Goal: Task Accomplishment & Management: Manage account settings

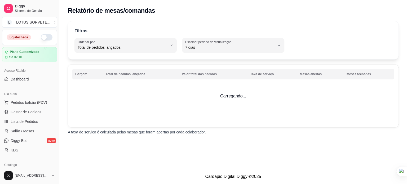
select select "TOTAL_OF_ORDERS"
select select "7"
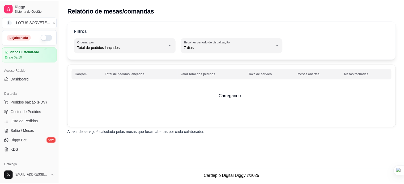
scroll to position [159, 0]
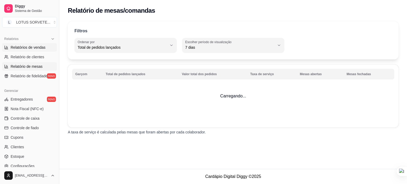
click at [42, 51] on link "Relatórios de vendas" at bounding box center [29, 47] width 55 height 8
select select "ALL"
select select "0"
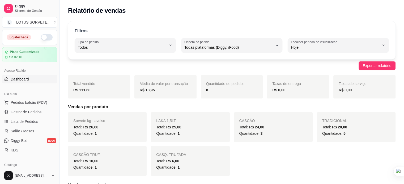
click at [36, 83] on link "Dashboard" at bounding box center [29, 79] width 55 height 8
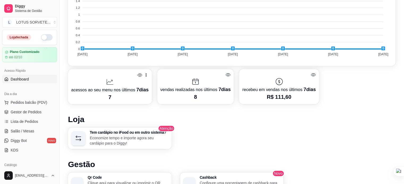
scroll to position [186, 0]
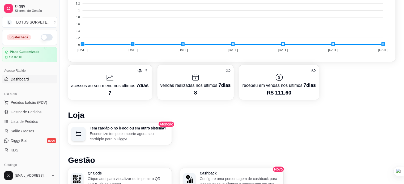
click at [384, 45] on foreignobject at bounding box center [231, 8] width 321 height 93
drag, startPoint x: 333, startPoint y: 44, endPoint x: 328, endPoint y: 44, distance: 4.6
click at [84, 45] on foreignobject at bounding box center [231, 8] width 321 height 93
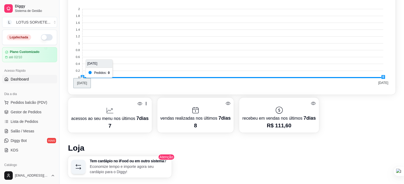
scroll to position [53, 0]
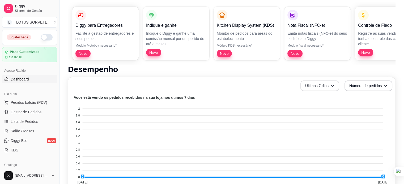
click at [332, 86] on icon "button" at bounding box center [332, 86] width 4 height 4
click at [319, 99] on span "Últimos 7 dias" at bounding box center [319, 98] width 45 height 5
click at [358, 83] on button "Número de pedidos" at bounding box center [368, 86] width 48 height 11
click at [365, 109] on span "Total em reais de pedidos" at bounding box center [368, 107] width 45 height 5
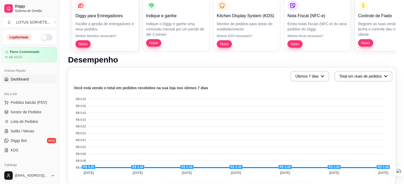
scroll to position [80, 0]
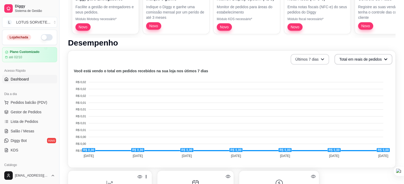
click at [328, 58] on button "Últimos 7 dias" at bounding box center [309, 59] width 39 height 11
click at [354, 59] on button "Total em reais de pedidos" at bounding box center [363, 59] width 56 height 10
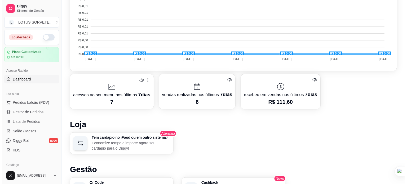
scroll to position [186, 0]
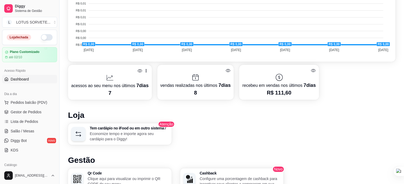
click at [140, 71] on icon at bounding box center [139, 70] width 5 height 5
click at [122, 82] on p "acessos ao seu menu nos últimos 7 dias" at bounding box center [109, 85] width 77 height 7
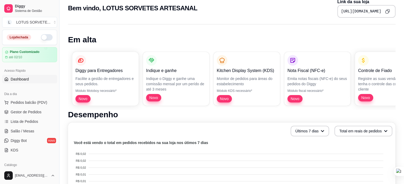
scroll to position [0, 0]
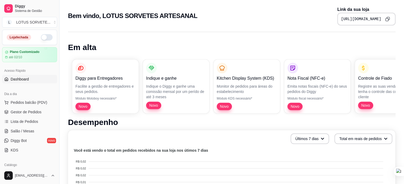
click at [223, 70] on div "Diggy para Entregadores Facilite a gestão de entregadores e seus pedidos. Módul…" at bounding box center [231, 86] width 327 height 62
click at [346, 81] on div "Diggy para Entregadores Facilite a gestão de entregadores e seus pedidos. Módul…" at bounding box center [231, 86] width 327 height 62
click at [303, 77] on div "Nota Fiscal (NFC-e) Emita notas fiscais (NFC-e) do seus pedidos do [PERSON_NAME…" at bounding box center [317, 86] width 64 height 52
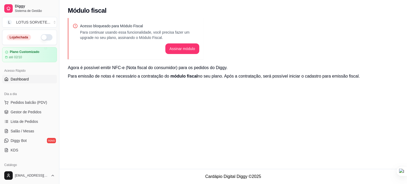
click at [39, 77] on link "Dashboard" at bounding box center [29, 79] width 55 height 8
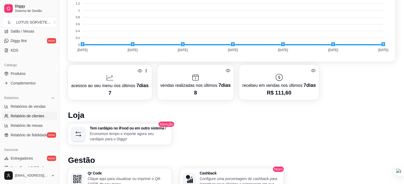
scroll to position [133, 0]
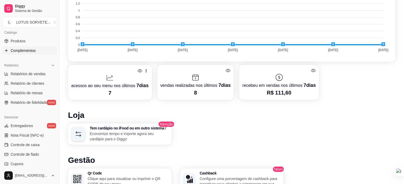
click at [24, 52] on span "Complementos" at bounding box center [23, 50] width 25 height 5
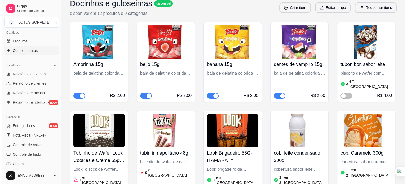
scroll to position [75, 0]
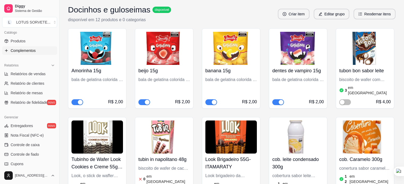
click at [232, 68] on h4 "banana 15g" at bounding box center [230, 70] width 51 height 7
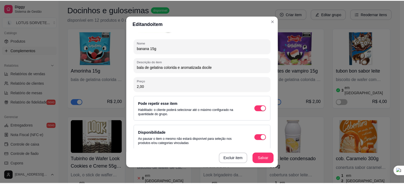
scroll to position [64, 0]
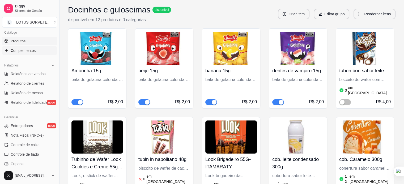
click at [32, 41] on link "Produtos" at bounding box center [29, 41] width 55 height 8
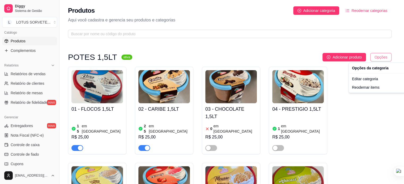
click at [380, 57] on html "Diggy Sistema de Gestão L LOTUS SORVETE ... Loja fechada Plano Customizado até …" at bounding box center [202, 92] width 404 height 184
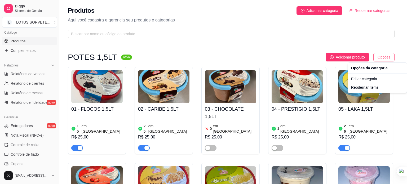
click at [381, 59] on html "Diggy Sistema de Gestão L LOTUS SORVETE ... Loja fechada Plano Customizado até …" at bounding box center [203, 92] width 407 height 184
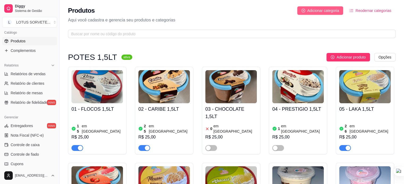
click at [303, 10] on icon "plus-circle" at bounding box center [303, 11] width 4 height 4
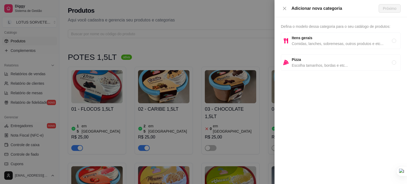
click at [329, 46] on span "Comidas, lanches, sobremesas, outros produtos e etc..." at bounding box center [342, 44] width 100 height 6
radio input "true"
click at [387, 8] on span "Próximo" at bounding box center [390, 9] width 14 height 6
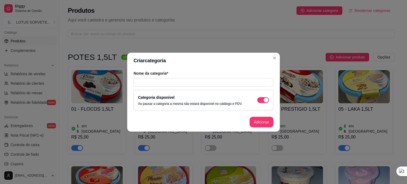
click at [197, 98] on div "Categoria disponível Ao pausar a categoria a mesma não estará disponível no cat…" at bounding box center [190, 100] width 104 height 12
click at [199, 83] on input "text" at bounding box center [204, 82] width 140 height 8
type input "c"
type input "outros"
click at [256, 123] on button "Adicionar" at bounding box center [262, 122] width 24 height 11
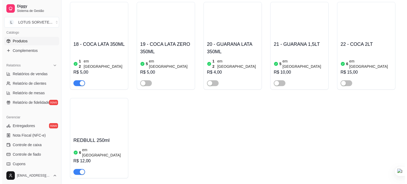
scroll to position [596, 0]
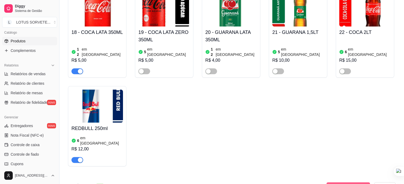
click at [352, 184] on span "Adicionar produto" at bounding box center [350, 187] width 29 height 6
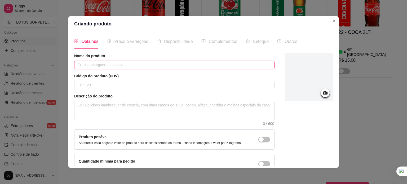
click at [88, 64] on input "text" at bounding box center [174, 65] width 201 height 8
type input "outros"
type input "154"
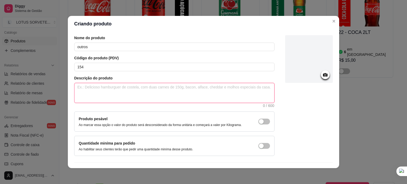
scroll to position [31, 0]
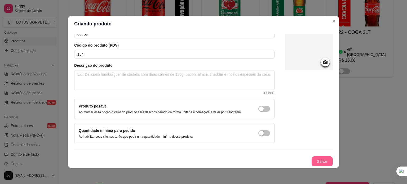
click at [321, 163] on button "Salvar" at bounding box center [322, 162] width 21 height 11
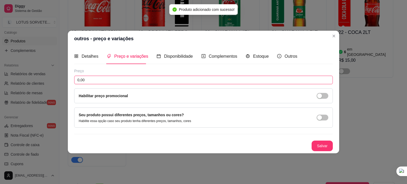
click at [149, 80] on input "0,00" at bounding box center [203, 80] width 259 height 8
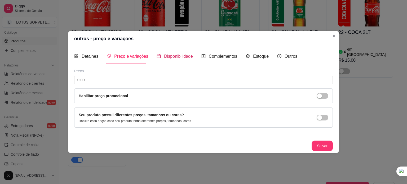
drag, startPoint x: 173, startPoint y: 58, endPoint x: 179, endPoint y: 58, distance: 5.8
click at [174, 58] on span "Disponibilidade" at bounding box center [178, 56] width 29 height 5
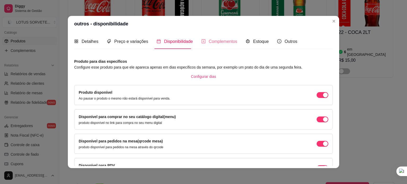
click at [218, 44] on div "Complementos" at bounding box center [220, 41] width 36 height 15
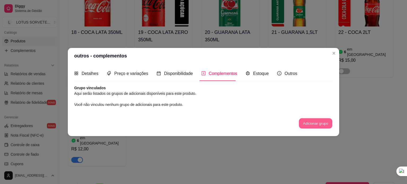
click at [310, 125] on button "Adicionar grupo" at bounding box center [315, 124] width 33 height 10
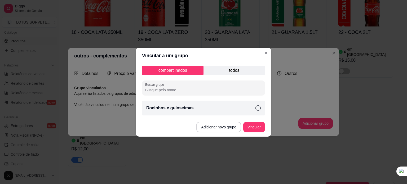
click at [230, 110] on div "Docinhos e guloseimas" at bounding box center [203, 108] width 123 height 15
click at [251, 129] on button "Vincular" at bounding box center [254, 127] width 21 height 10
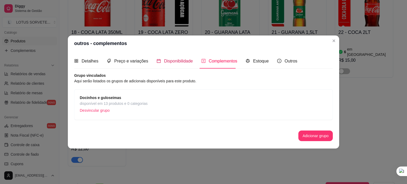
click at [187, 61] on span "Disponibilidade" at bounding box center [178, 61] width 29 height 5
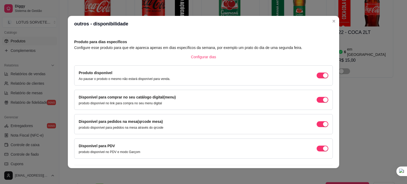
scroll to position [33, 0]
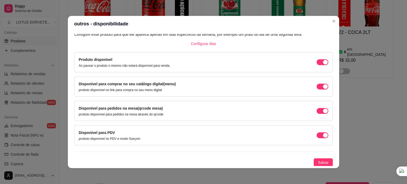
click at [318, 90] on div "Disponível para comprar no seu catálogo digital(menu) produto disponível no lin…" at bounding box center [204, 86] width 250 height 11
click at [323, 65] on div "button" at bounding box center [325, 62] width 5 height 5
click at [317, 65] on span "button" at bounding box center [323, 62] width 12 height 6
click at [319, 161] on span "Salvar" at bounding box center [323, 163] width 11 height 6
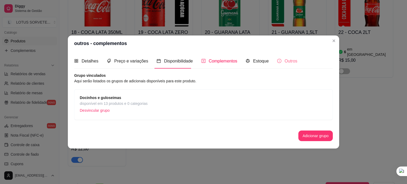
scroll to position [0, 0]
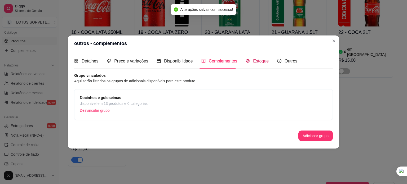
click at [261, 61] on span "Estoque" at bounding box center [261, 61] width 16 height 5
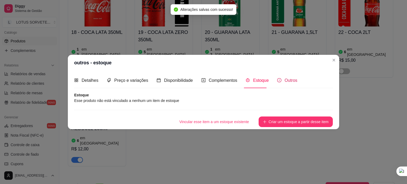
click at [288, 79] on span "Outros" at bounding box center [291, 80] width 13 height 5
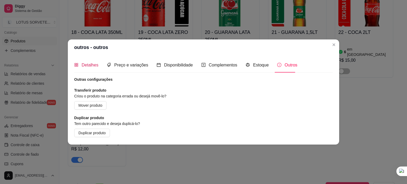
click at [94, 64] on span "Detalhes" at bounding box center [90, 65] width 17 height 5
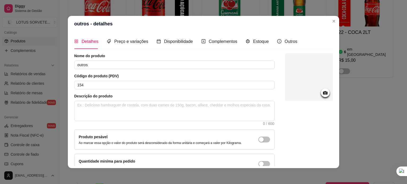
click at [321, 93] on div at bounding box center [325, 93] width 9 height 9
click at [313, 74] on div at bounding box center [309, 77] width 48 height 48
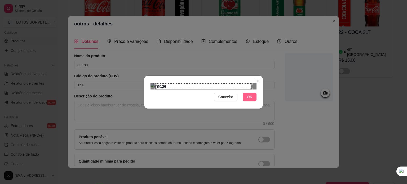
click at [250, 100] on span "OK" at bounding box center [249, 97] width 5 height 6
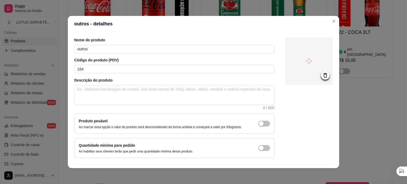
scroll to position [31, 0]
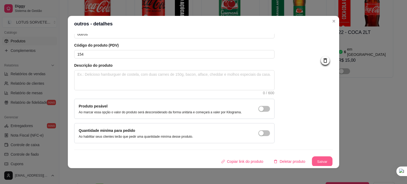
click at [314, 161] on button "Salvar" at bounding box center [322, 162] width 21 height 10
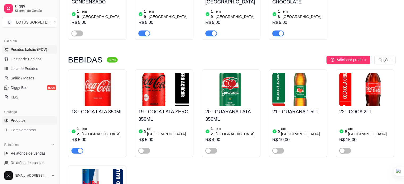
scroll to position [0, 0]
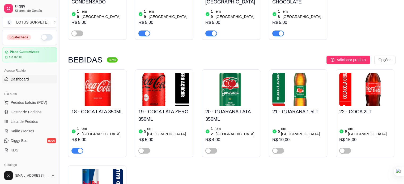
click at [30, 80] on link "Dashboard" at bounding box center [29, 79] width 55 height 8
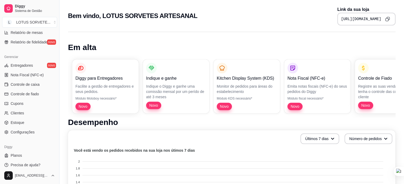
scroll to position [197, 0]
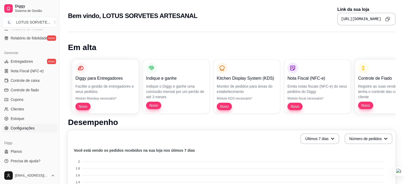
click at [35, 128] on link "Configurações" at bounding box center [29, 128] width 55 height 8
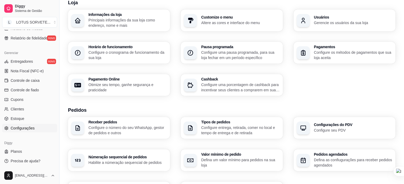
scroll to position [53, 0]
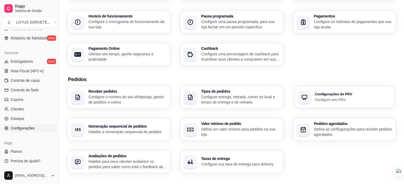
click at [346, 101] on p "Configure seu PDV" at bounding box center [352, 99] width 76 height 5
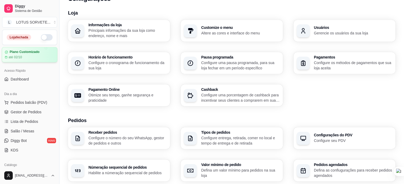
scroll to position [0, 0]
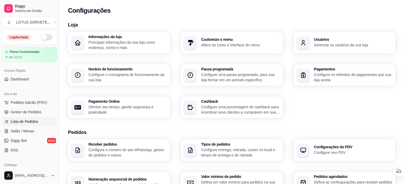
click at [40, 120] on link "Lista de Pedidos" at bounding box center [29, 122] width 55 height 8
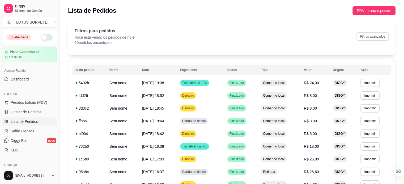
click at [369, 38] on button "Filtros avançados" at bounding box center [372, 36] width 32 height 8
select select "0"
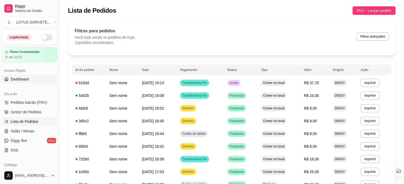
click at [34, 79] on link "Dashboard" at bounding box center [29, 79] width 55 height 8
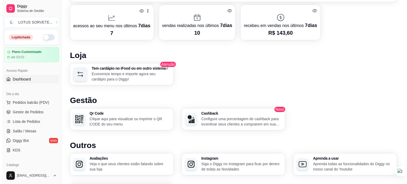
scroll to position [265, 0]
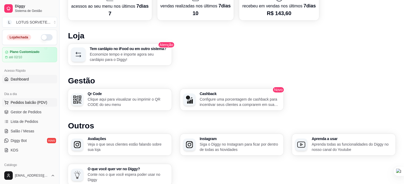
click at [32, 103] on span "Pedidos balcão (PDV)" at bounding box center [29, 102] width 37 height 5
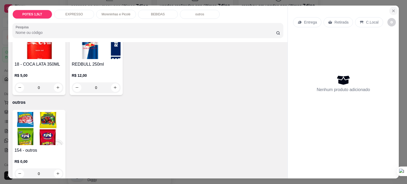
click at [392, 9] on icon "Close" at bounding box center [394, 11] width 4 height 4
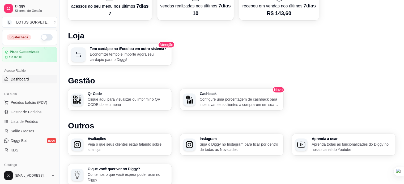
click at [45, 77] on link "Dashboard" at bounding box center [29, 79] width 55 height 8
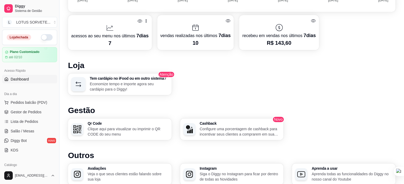
scroll to position [239, 0]
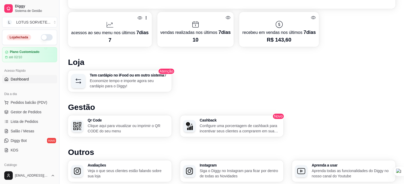
click at [31, 79] on link "Dashboard" at bounding box center [29, 79] width 55 height 8
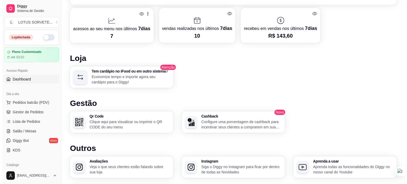
scroll to position [186, 0]
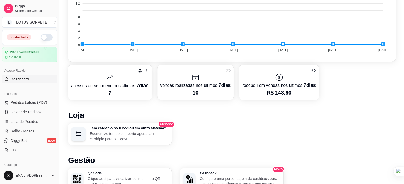
click at [113, 83] on p "acessos ao seu menu nos últimos 7 dias" at bounding box center [109, 85] width 77 height 7
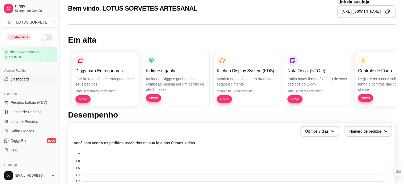
scroll to position [0, 0]
